Goal: Task Accomplishment & Management: Use online tool/utility

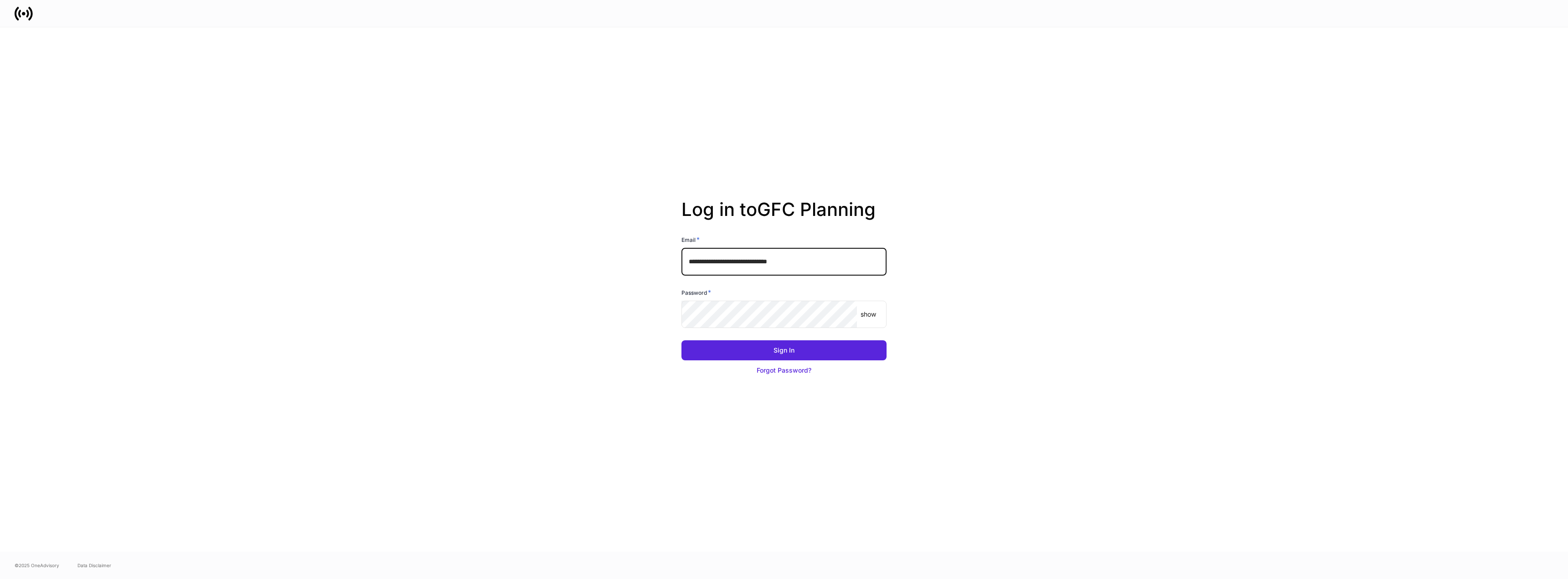
click at [816, 262] on input "**********" at bounding box center [784, 261] width 205 height 27
type input "**********"
click at [816, 355] on button "Sign In" at bounding box center [784, 350] width 205 height 20
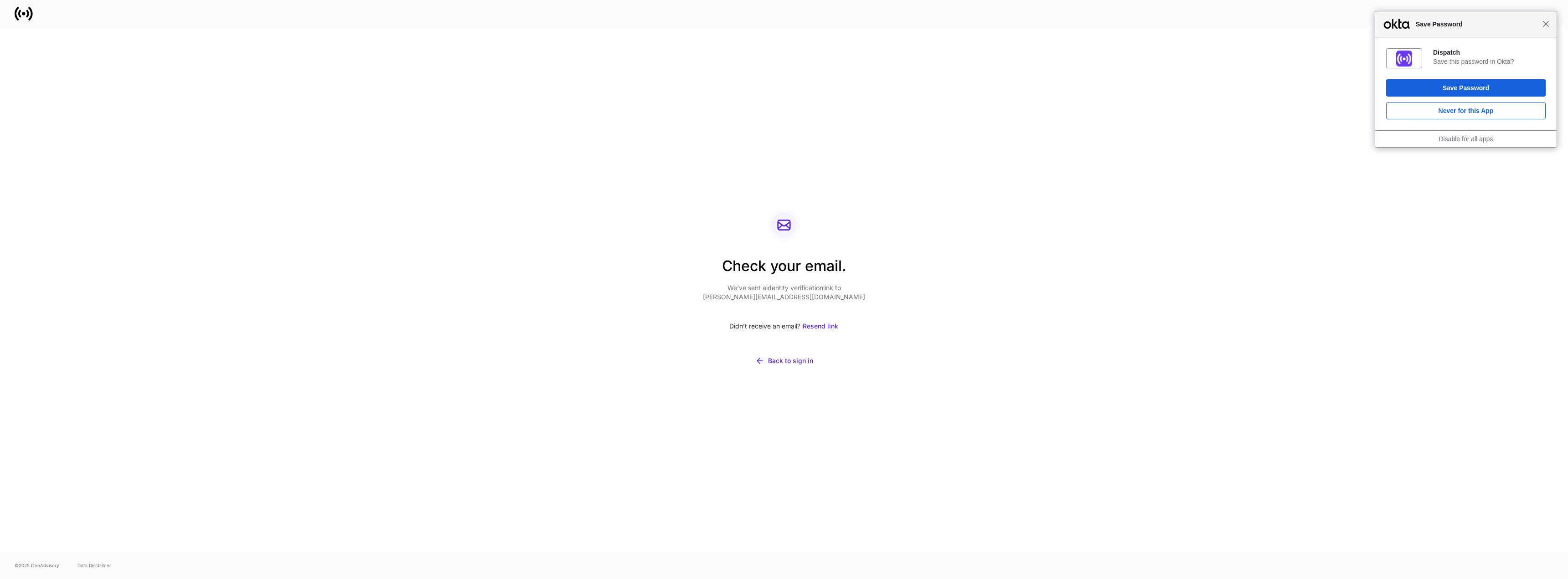
click at [1546, 25] on span "Close" at bounding box center [1545, 24] width 7 height 7
